Goal: Complete application form

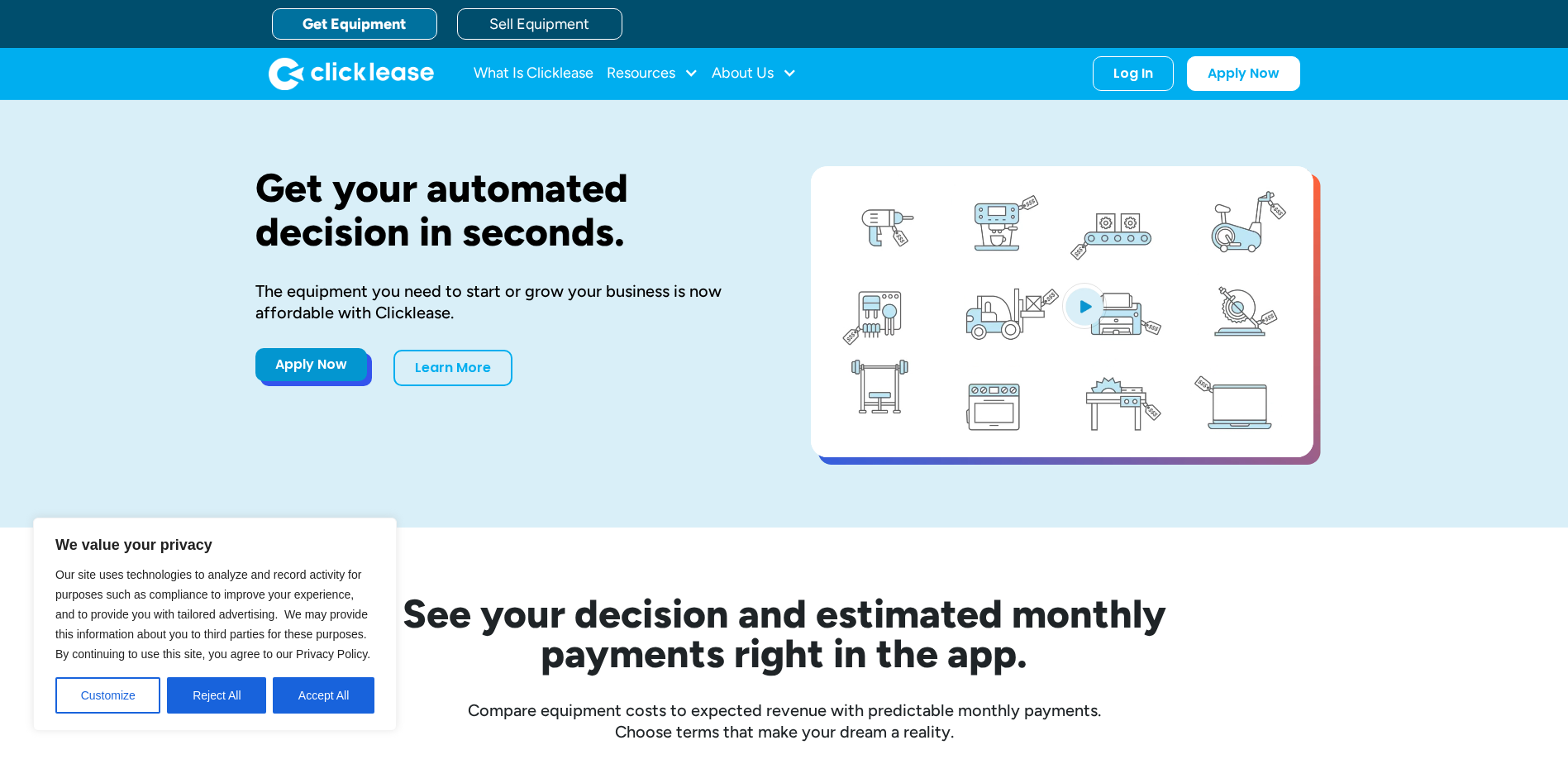
click at [311, 352] on link "Apply Now" at bounding box center [311, 365] width 112 height 33
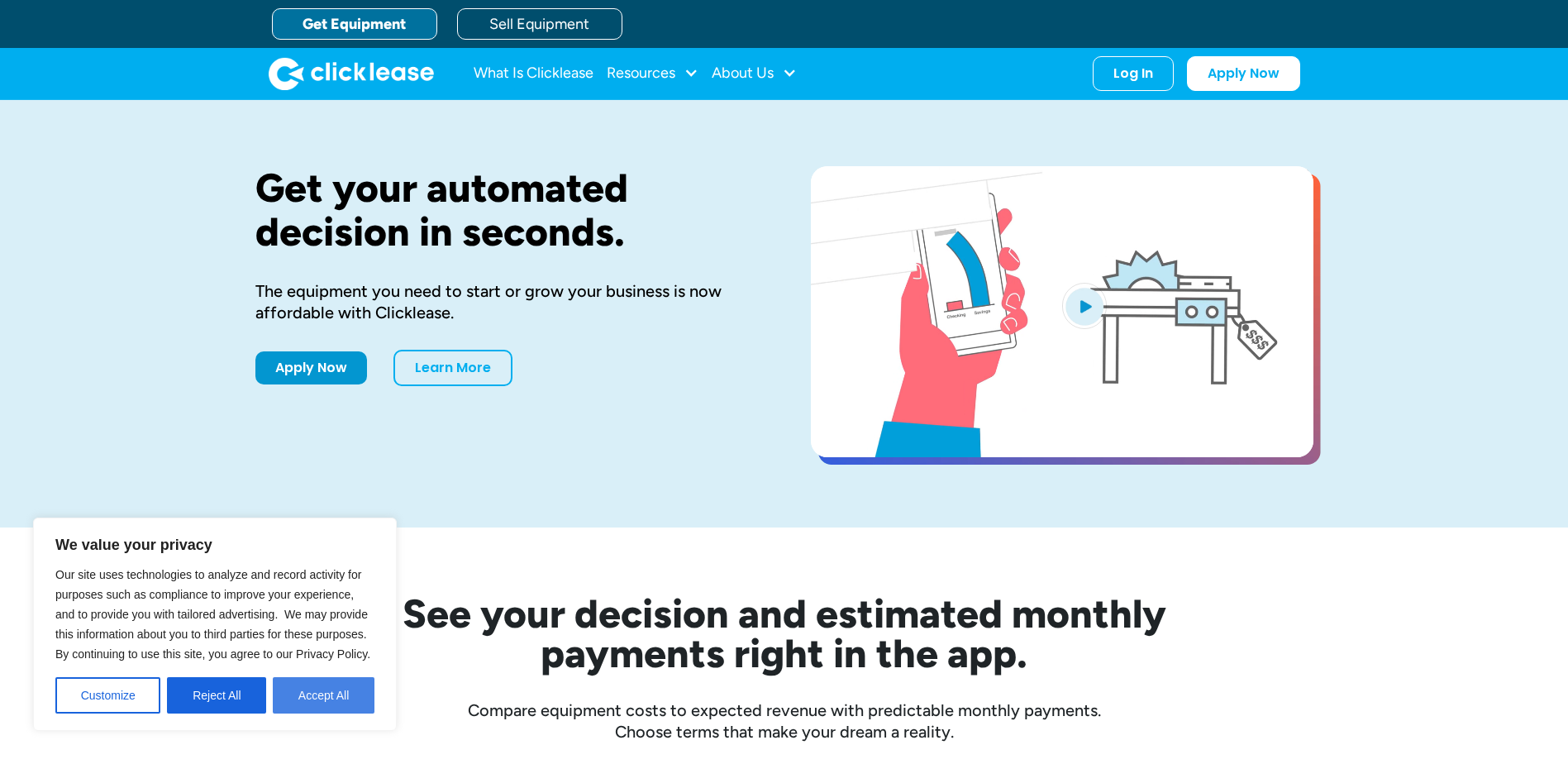
click at [336, 704] on button "Accept All" at bounding box center [323, 695] width 102 height 36
